Goal: Task Accomplishment & Management: Manage account settings

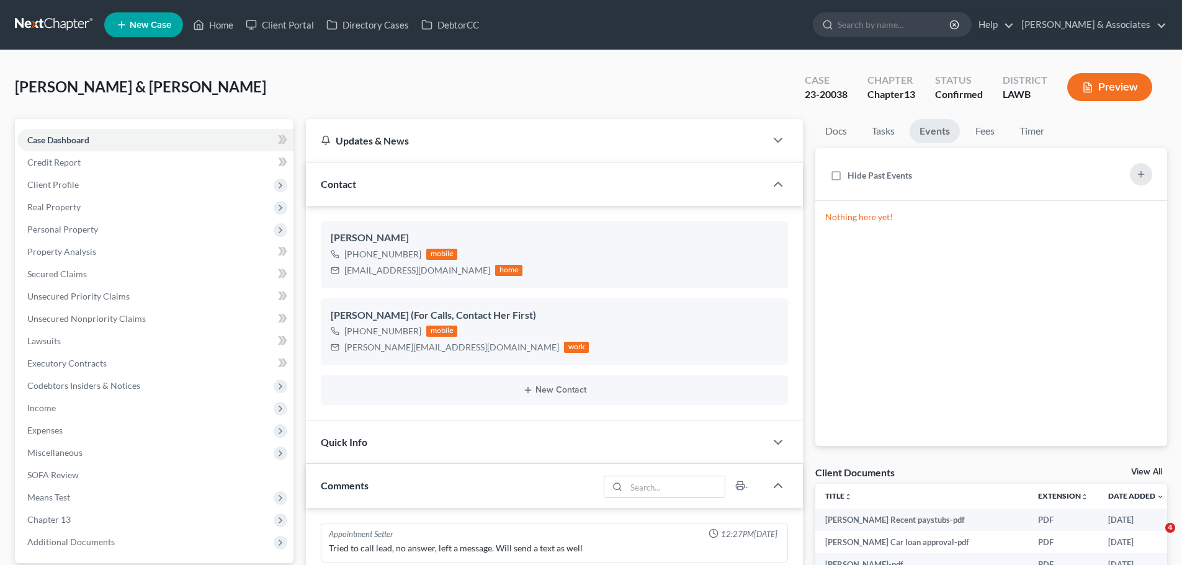
select select "0"
drag, startPoint x: 222, startPoint y: 12, endPoint x: 218, endPoint y: 22, distance: 10.6
click at [222, 12] on ul "New Case Home Client Portal Directory Cases DebtorCC - No Result - See all resu…" at bounding box center [635, 25] width 1063 height 32
click at [218, 22] on link "Home" at bounding box center [213, 25] width 53 height 22
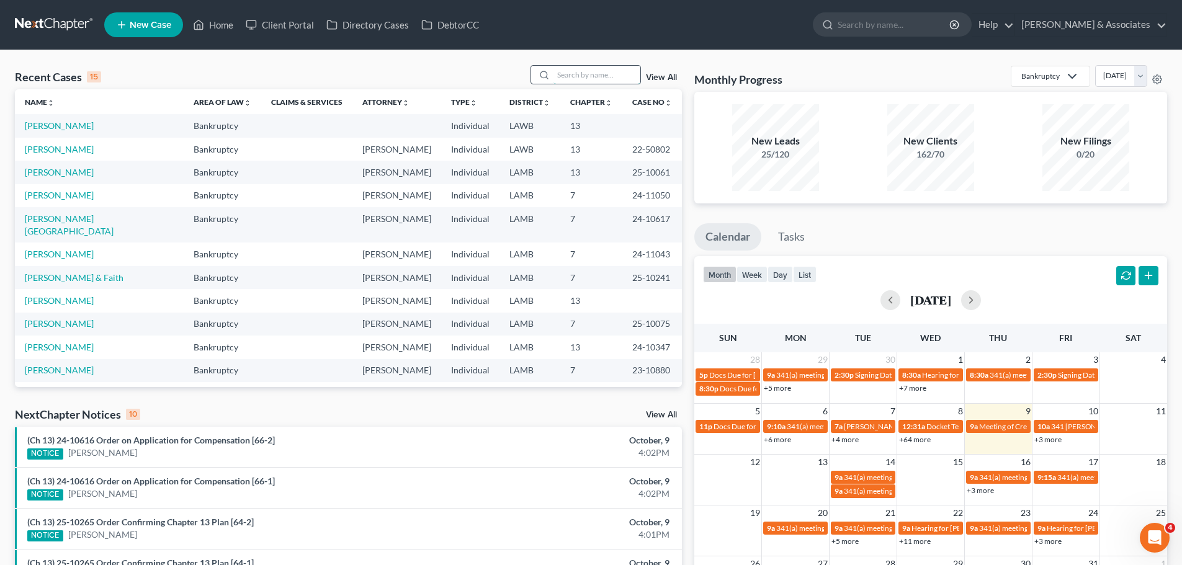
click at [595, 77] on input "search" at bounding box center [596, 75] width 87 height 18
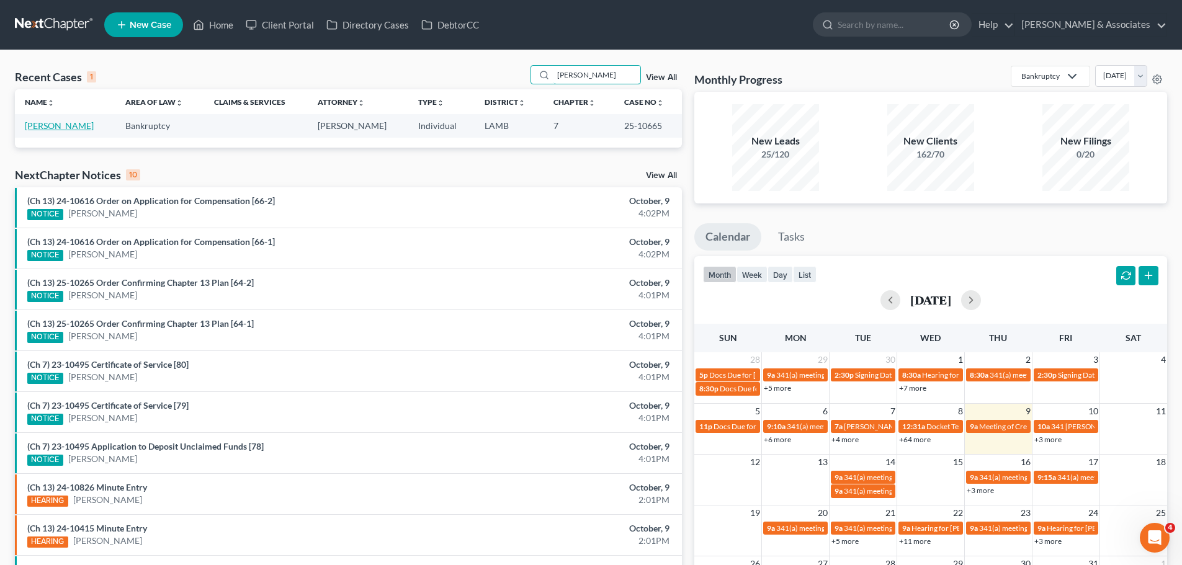
type input "[PERSON_NAME]"
click at [76, 122] on link "[PERSON_NAME]" at bounding box center [59, 125] width 69 height 11
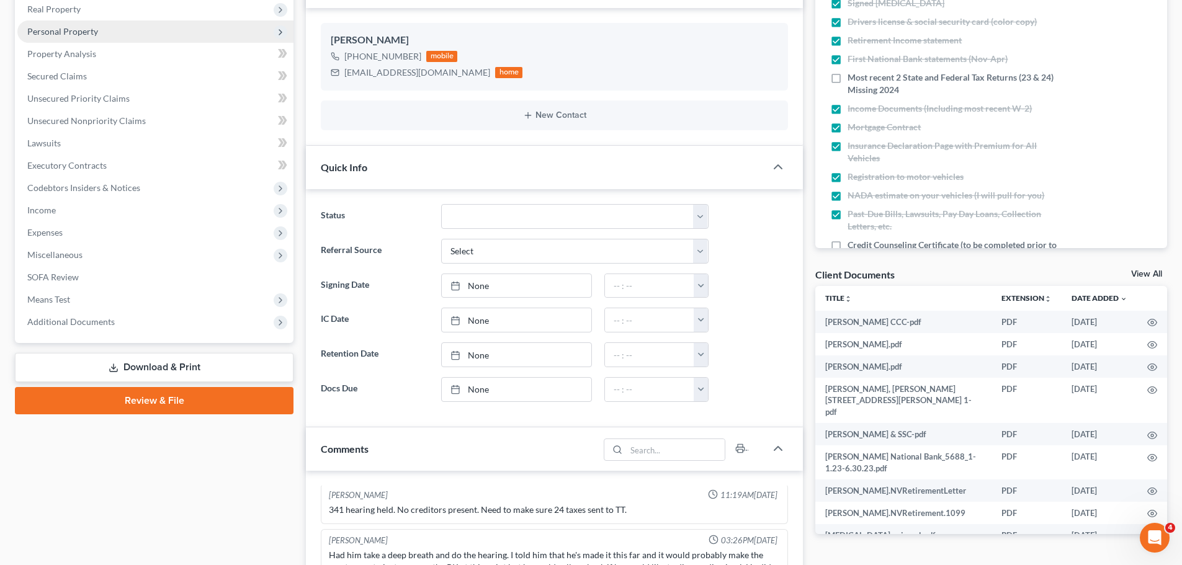
scroll to position [186, 0]
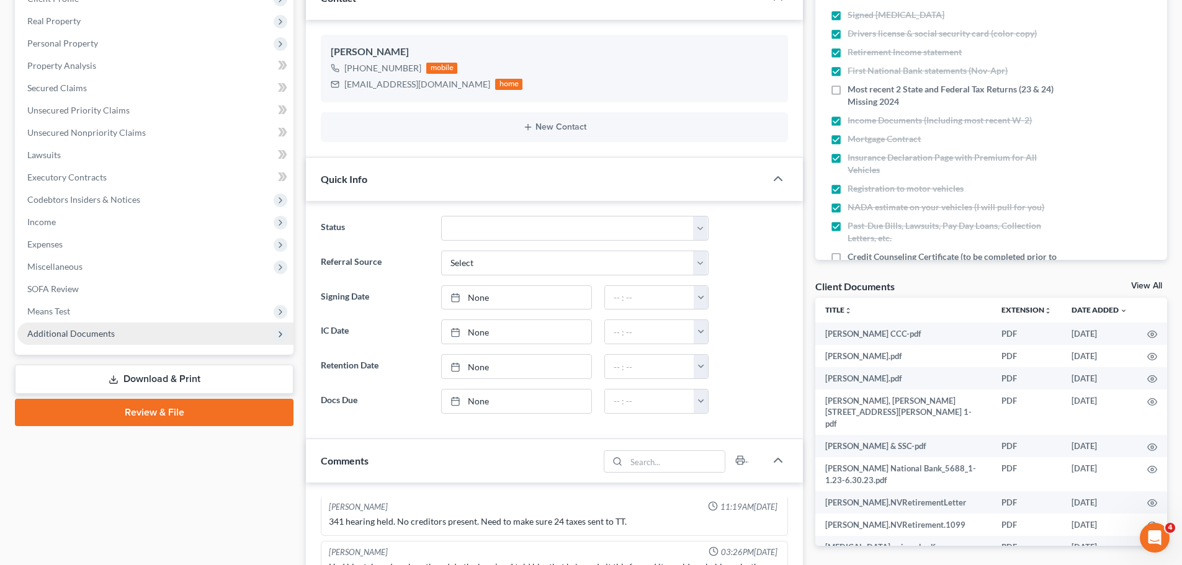
click at [96, 329] on span "Additional Documents" at bounding box center [70, 333] width 87 height 11
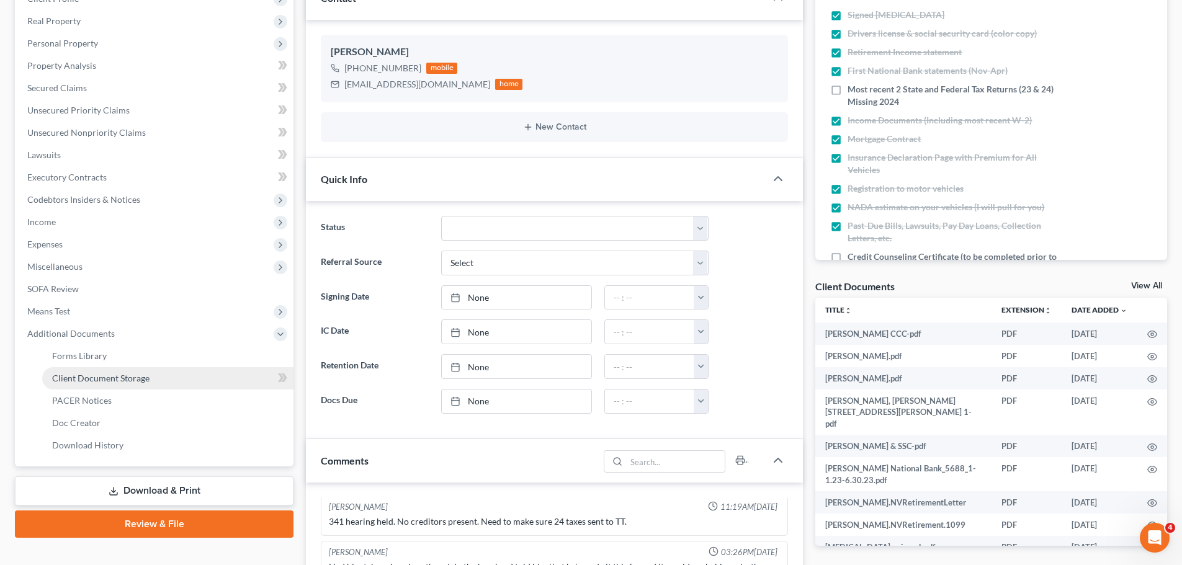
click at [129, 375] on span "Client Document Storage" at bounding box center [100, 378] width 97 height 11
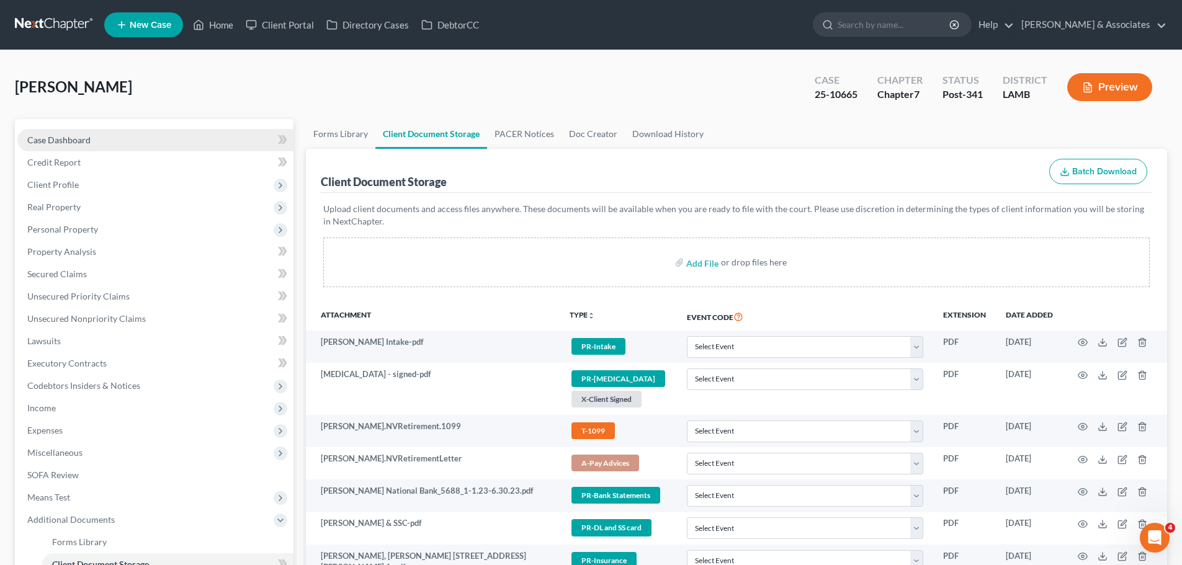
click at [73, 138] on span "Case Dashboard" at bounding box center [58, 140] width 63 height 11
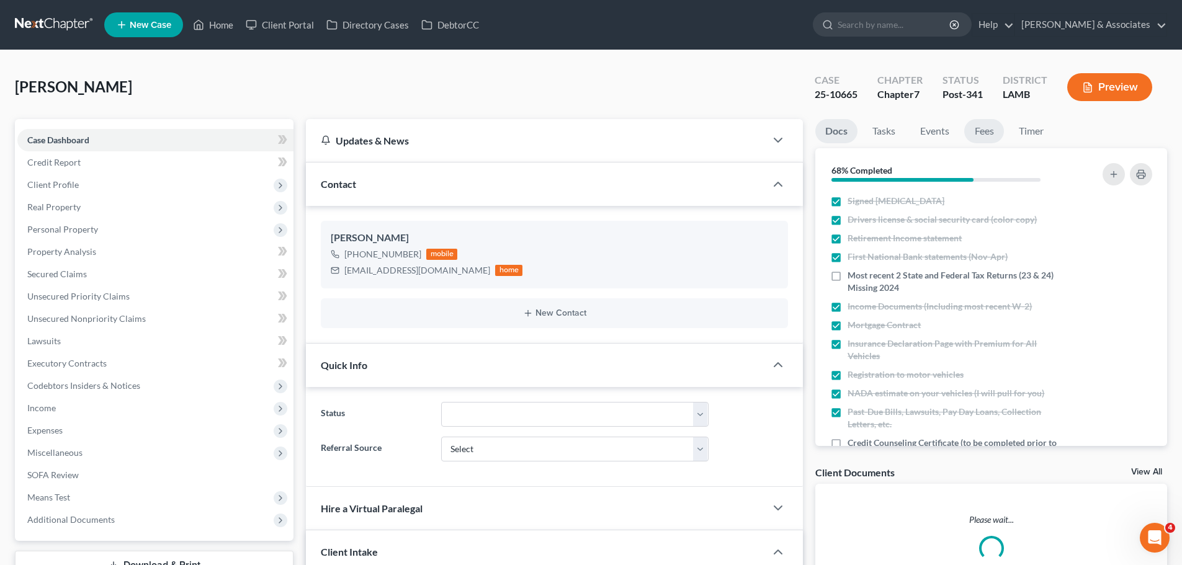
click at [983, 133] on link "Fees" at bounding box center [984, 131] width 40 height 24
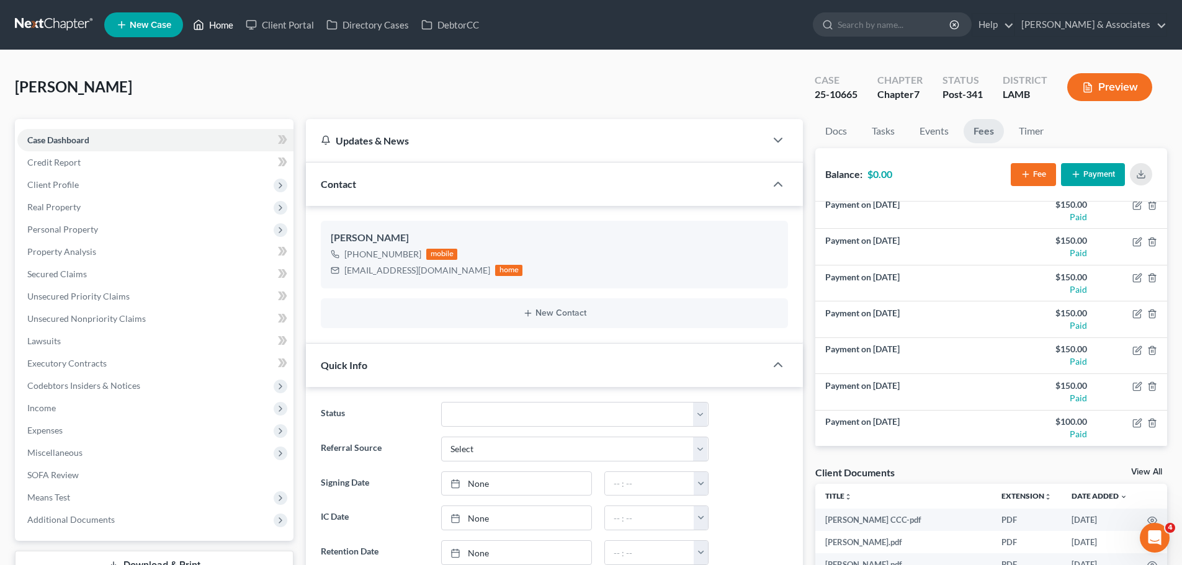
drag, startPoint x: 209, startPoint y: 27, endPoint x: 522, endPoint y: 149, distance: 335.7
click at [209, 27] on link "Home" at bounding box center [213, 25] width 53 height 22
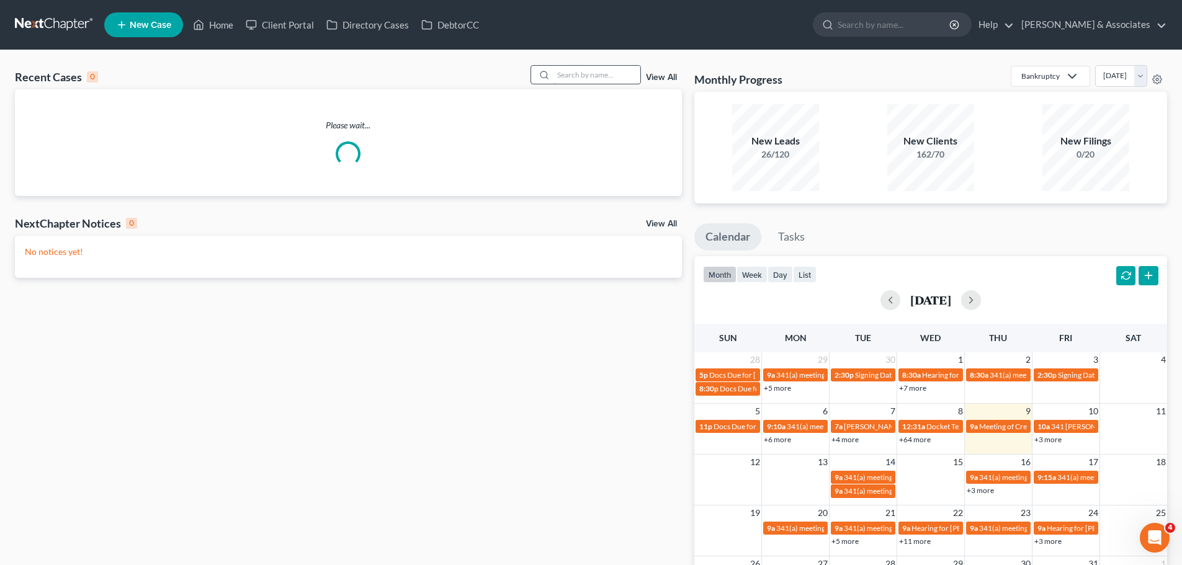
click at [591, 76] on input "search" at bounding box center [596, 75] width 87 height 18
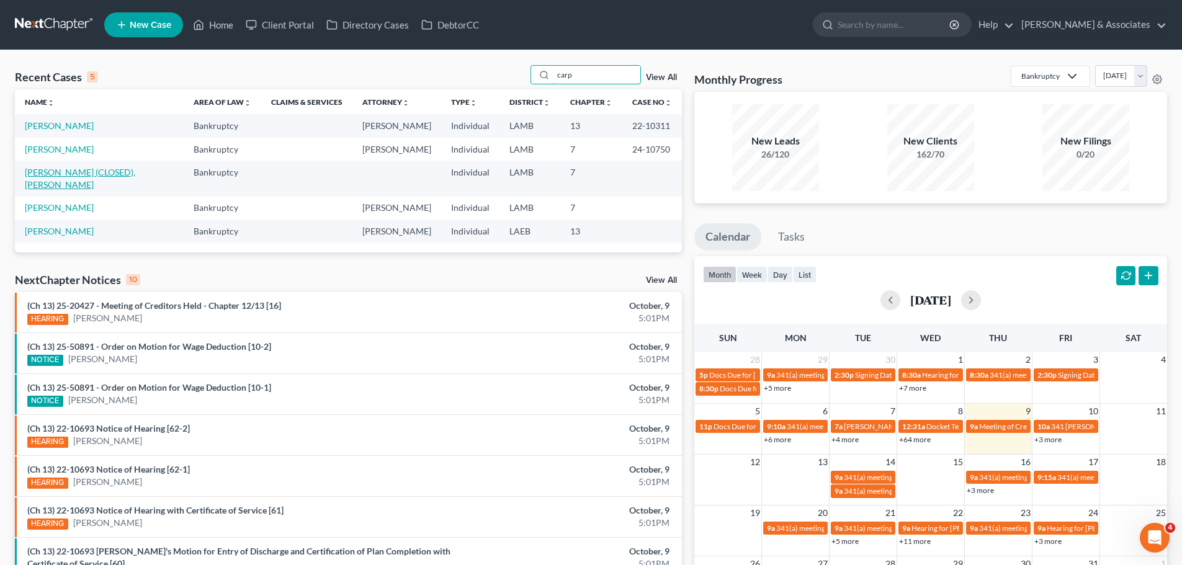
type input "carp"
click at [127, 174] on link "[PERSON_NAME] (CLOSED), [PERSON_NAME]" at bounding box center [80, 178] width 110 height 23
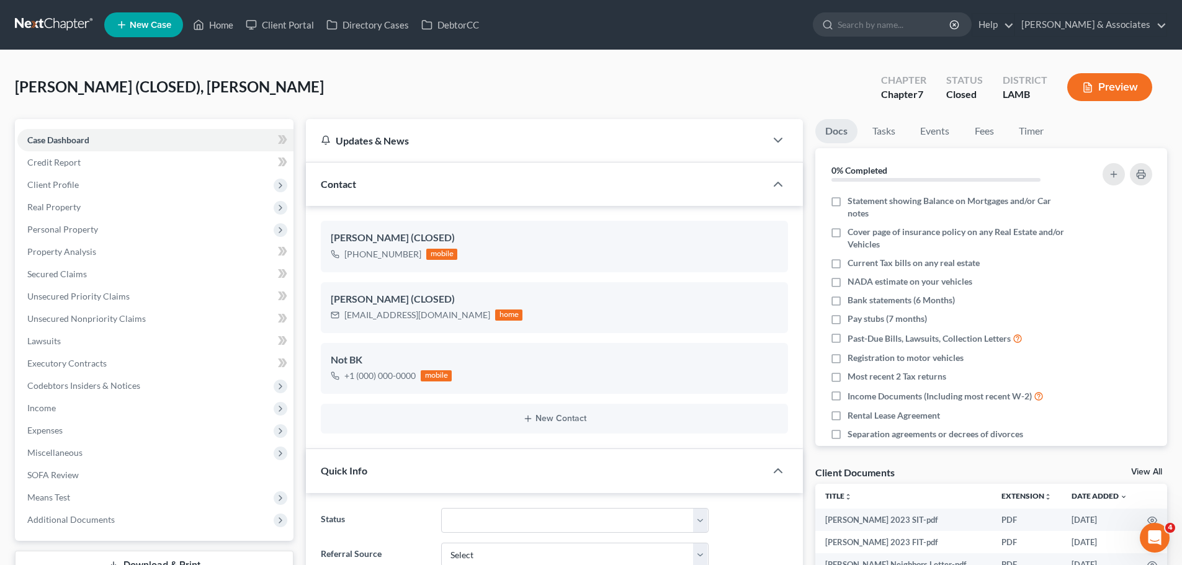
click at [442, 74] on div "[PERSON_NAME] (CLOSED), [PERSON_NAME] Chapter Chapter 7 Status Closed District …" at bounding box center [591, 92] width 1152 height 54
click at [213, 22] on link "Home" at bounding box center [213, 25] width 53 height 22
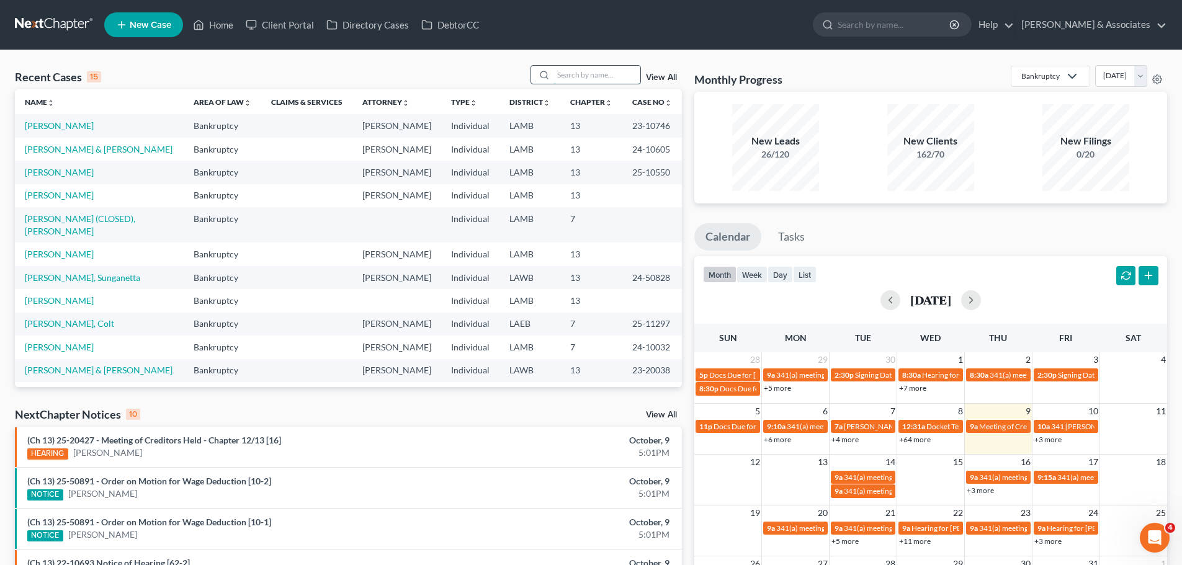
click at [588, 83] on input "search" at bounding box center [596, 75] width 87 height 18
type input "[PERSON_NAME]"
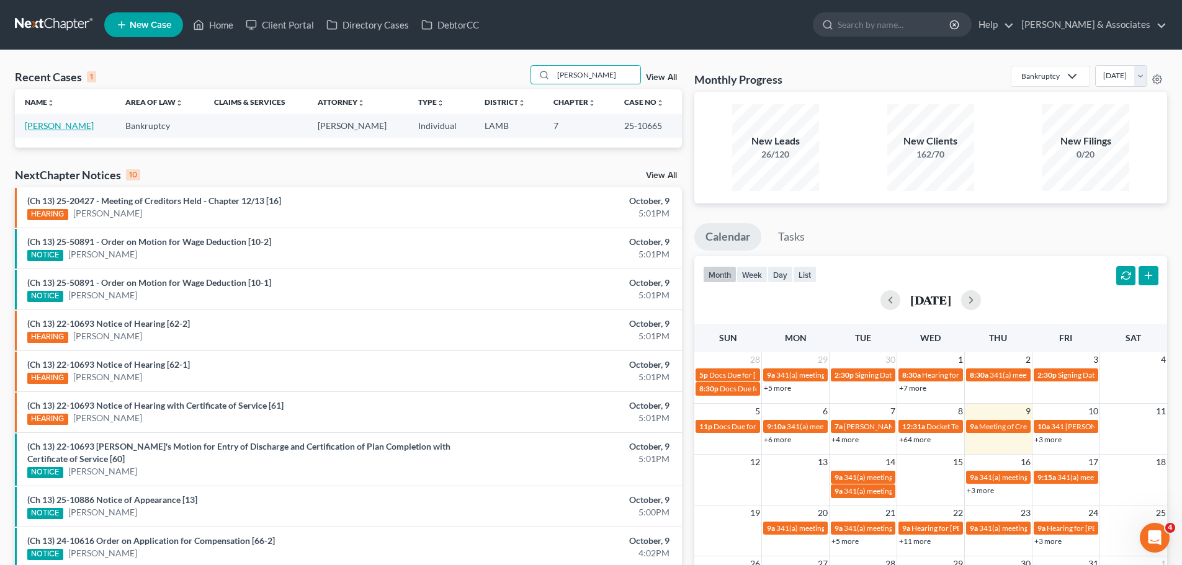
click at [70, 127] on link "[PERSON_NAME]" at bounding box center [59, 125] width 69 height 11
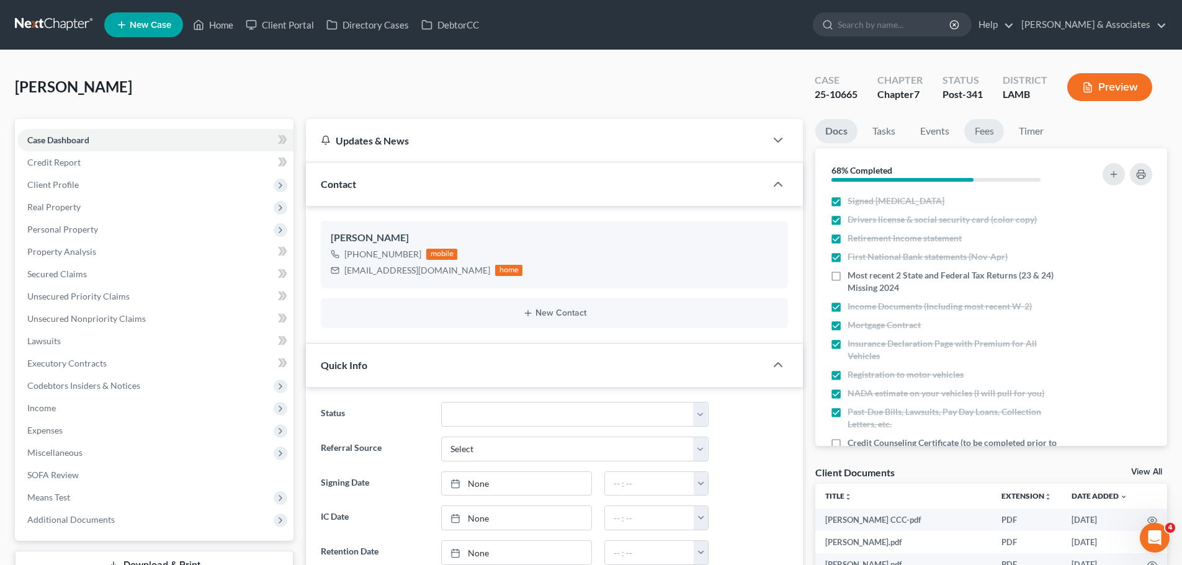
click at [982, 133] on link "Fees" at bounding box center [984, 131] width 40 height 24
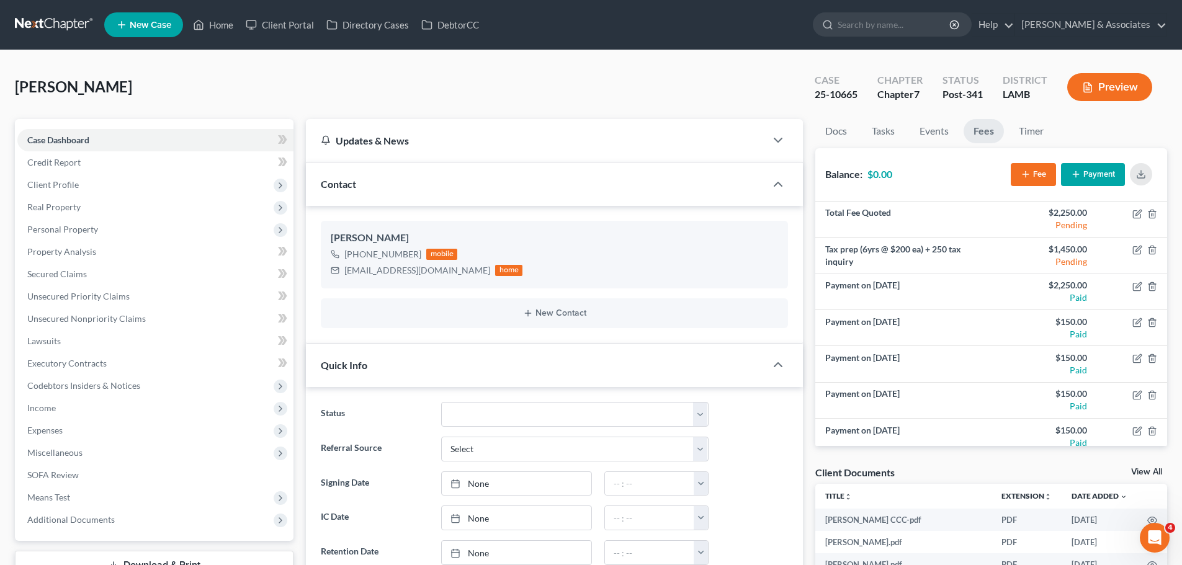
click at [731, 81] on div "[PERSON_NAME] Upgraded Case 25-10665 Chapter Chapter 7 Status Post-341 District…" at bounding box center [591, 92] width 1152 height 54
click at [724, 103] on div "[PERSON_NAME] Upgraded Case 25-10665 Chapter Chapter 7 Status Post-341 District…" at bounding box center [591, 92] width 1152 height 54
drag, startPoint x: 226, startPoint y: 24, endPoint x: 429, endPoint y: 127, distance: 227.5
click at [226, 24] on link "Home" at bounding box center [213, 25] width 53 height 22
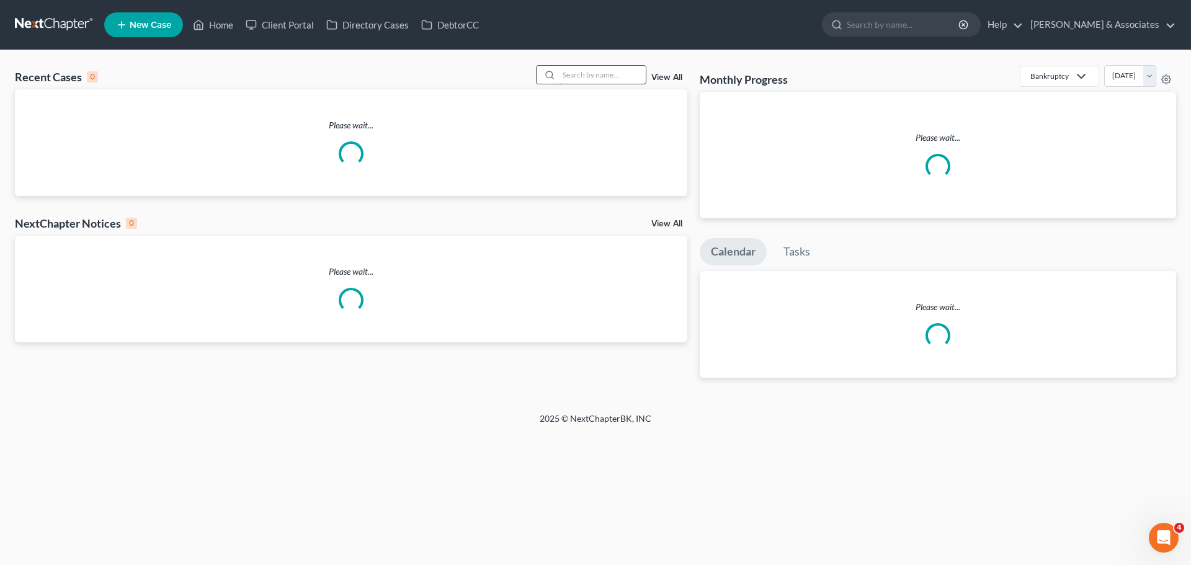
click at [579, 75] on input "search" at bounding box center [602, 75] width 87 height 18
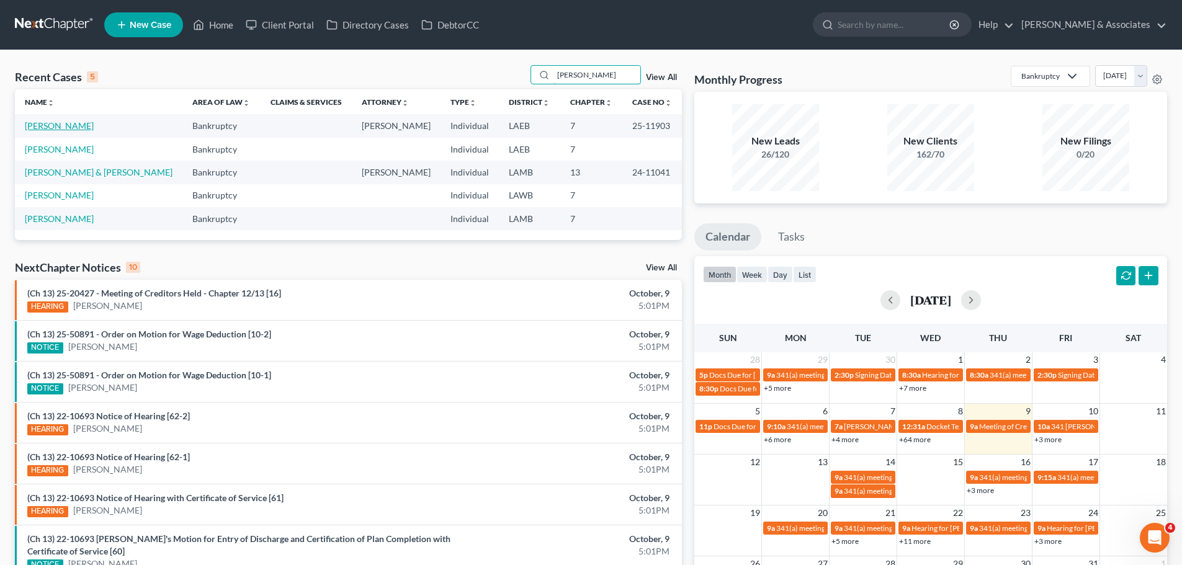
type input "[PERSON_NAME]"
click at [65, 127] on link "[PERSON_NAME]" at bounding box center [59, 125] width 69 height 11
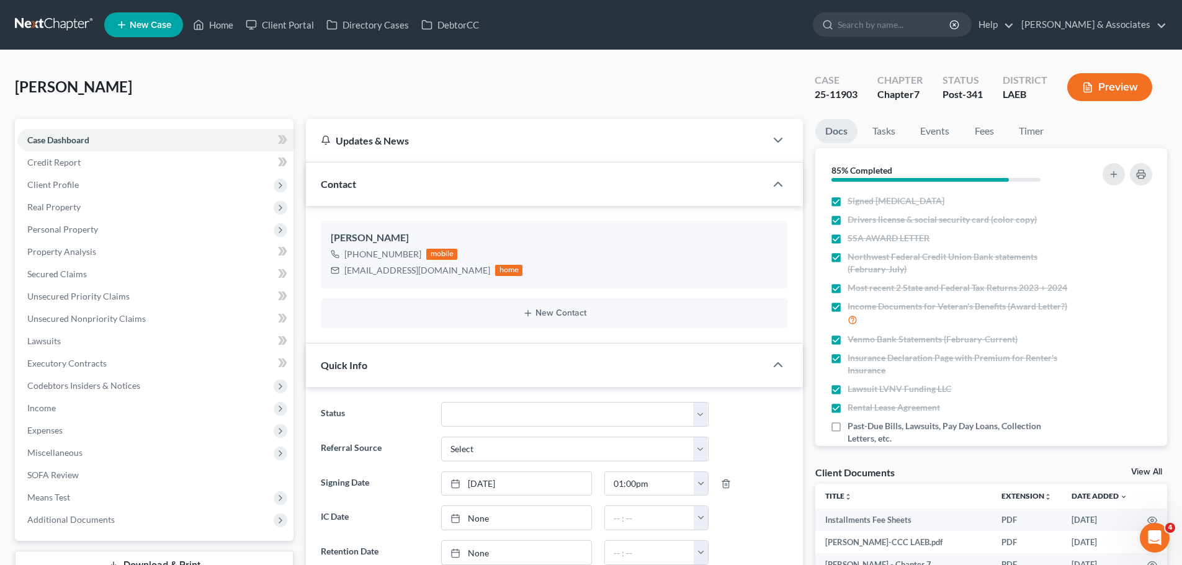
scroll to position [766, 0]
drag, startPoint x: 979, startPoint y: 125, endPoint x: 965, endPoint y: 151, distance: 29.4
click at [980, 125] on link "Fees" at bounding box center [984, 131] width 40 height 24
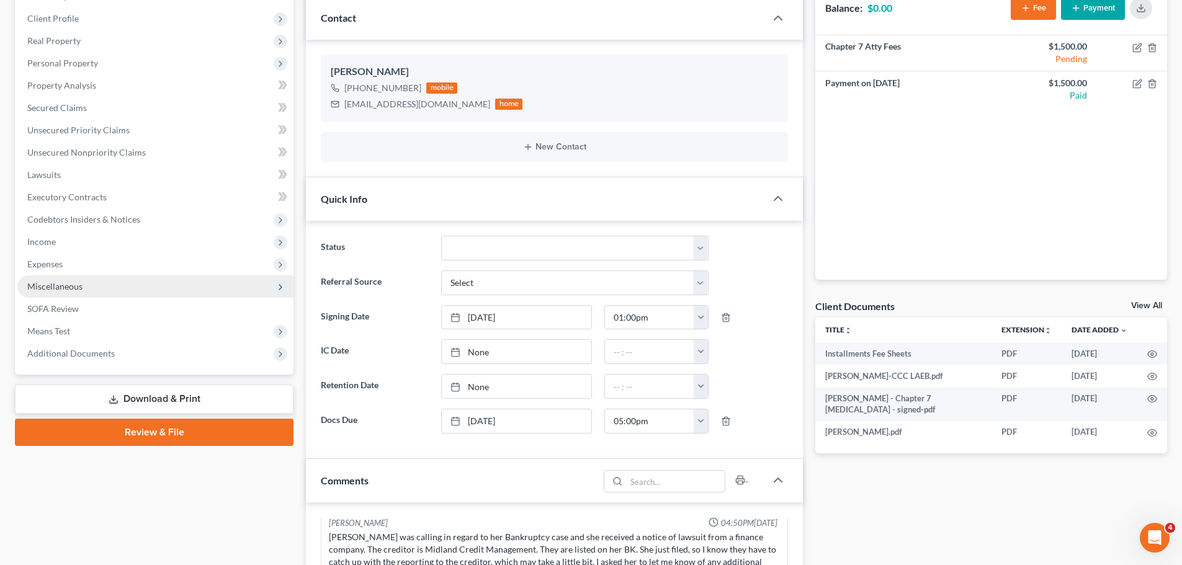
scroll to position [124, 0]
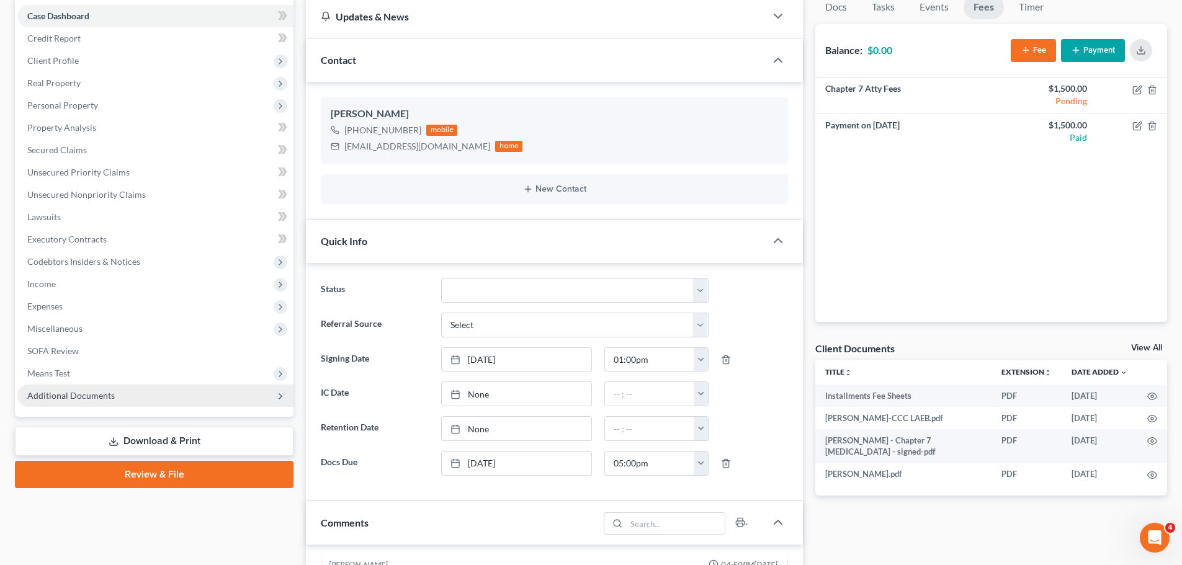
click at [188, 398] on span "Additional Documents" at bounding box center [155, 396] width 276 height 22
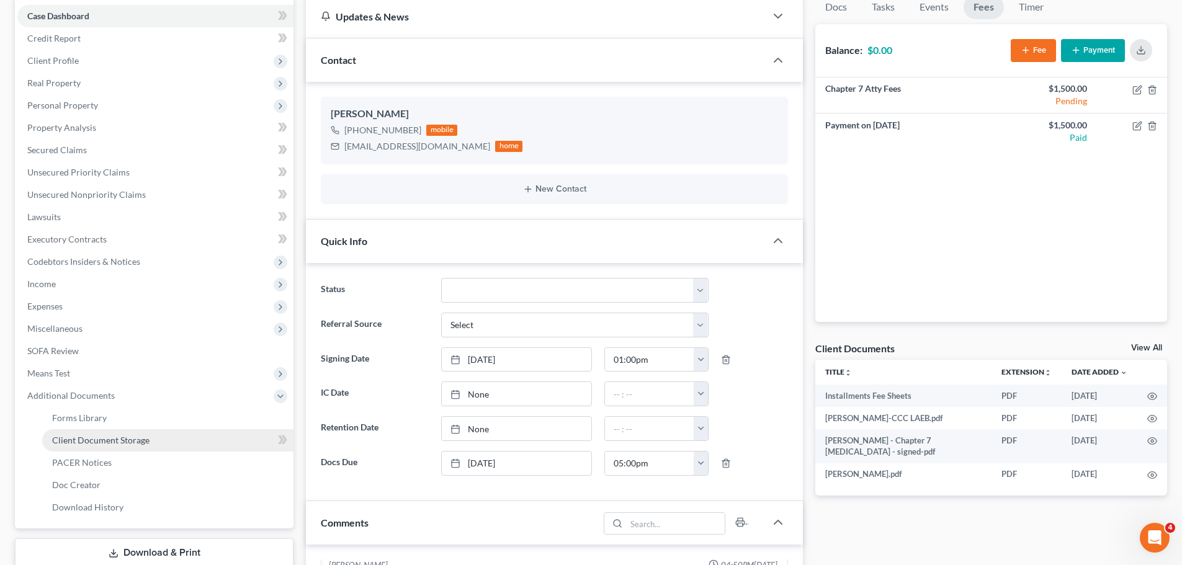
click at [144, 441] on span "Client Document Storage" at bounding box center [100, 440] width 97 height 11
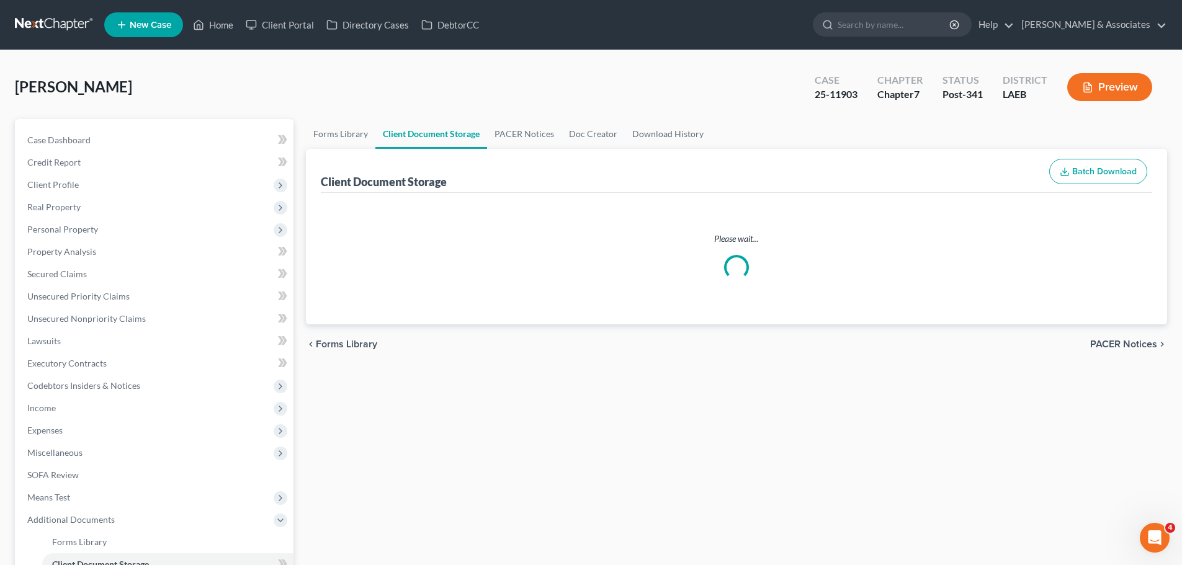
select select "0"
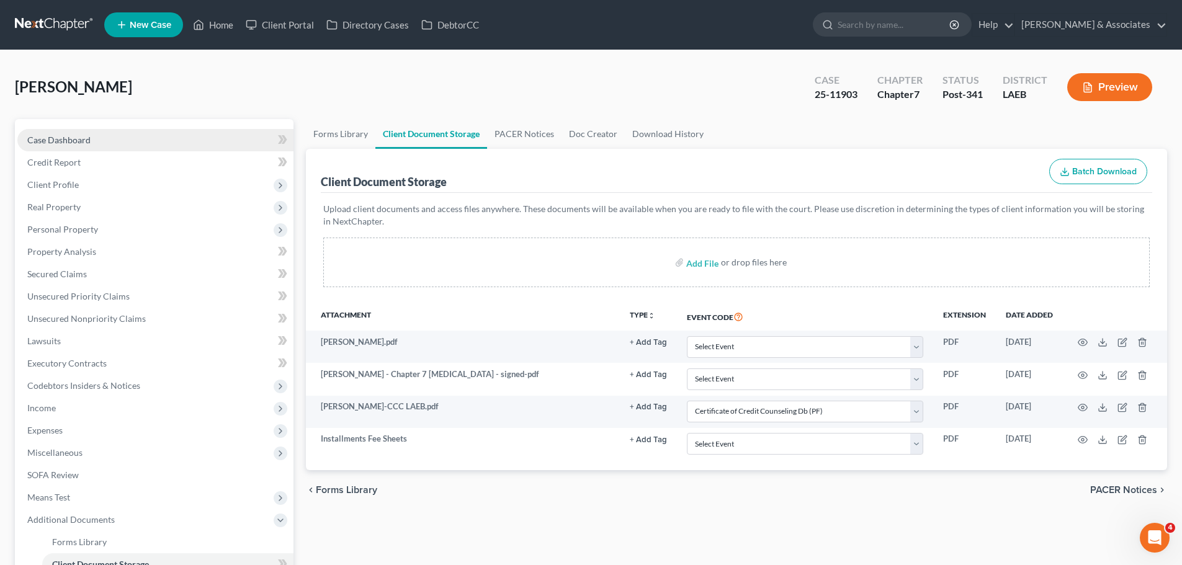
click at [92, 136] on link "Case Dashboard" at bounding box center [155, 140] width 276 height 22
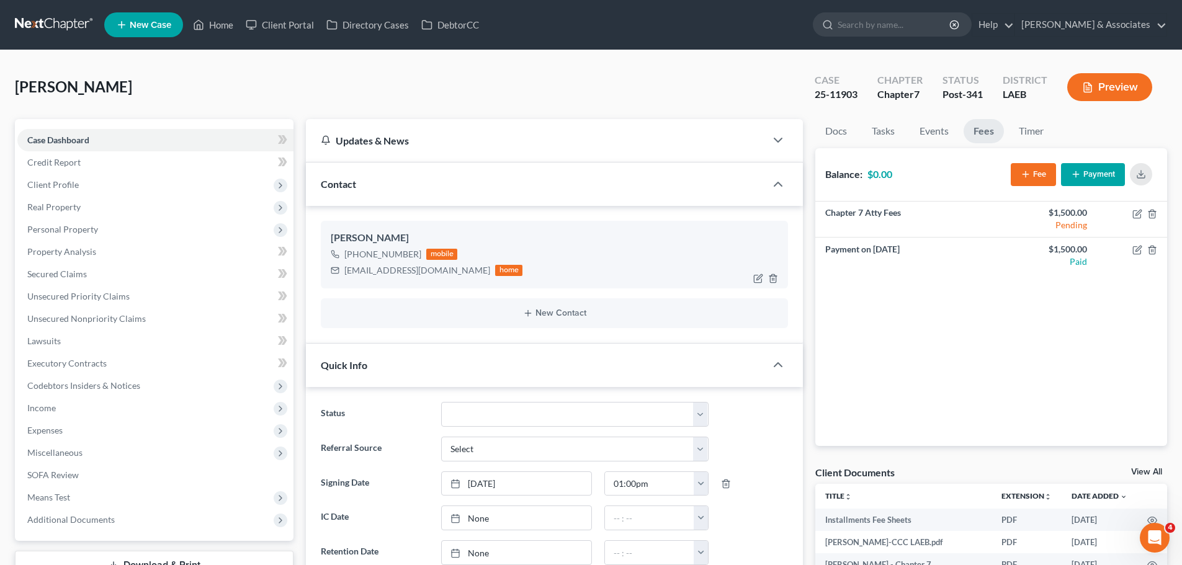
scroll to position [766, 0]
click at [348, 274] on div "[EMAIL_ADDRESS][DOMAIN_NAME]" at bounding box center [417, 270] width 146 height 12
drag, startPoint x: 345, startPoint y: 269, endPoint x: 427, endPoint y: 267, distance: 82.5
click at [427, 267] on div "[EMAIL_ADDRESS][DOMAIN_NAME] home" at bounding box center [427, 270] width 192 height 16
copy div "[EMAIL_ADDRESS][DOMAIN_NAME]"
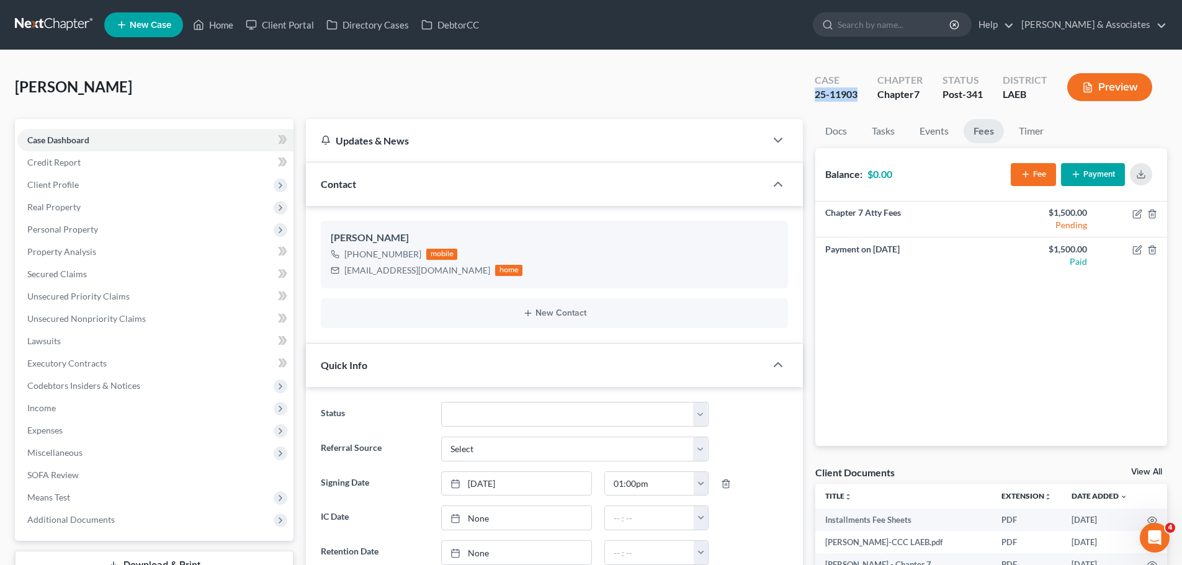
drag, startPoint x: 811, startPoint y: 92, endPoint x: 860, endPoint y: 99, distance: 49.4
click at [860, 99] on div "Case 25-11903" at bounding box center [836, 88] width 63 height 37
copy div "25-11903"
